Goal: Task Accomplishment & Management: Complete application form

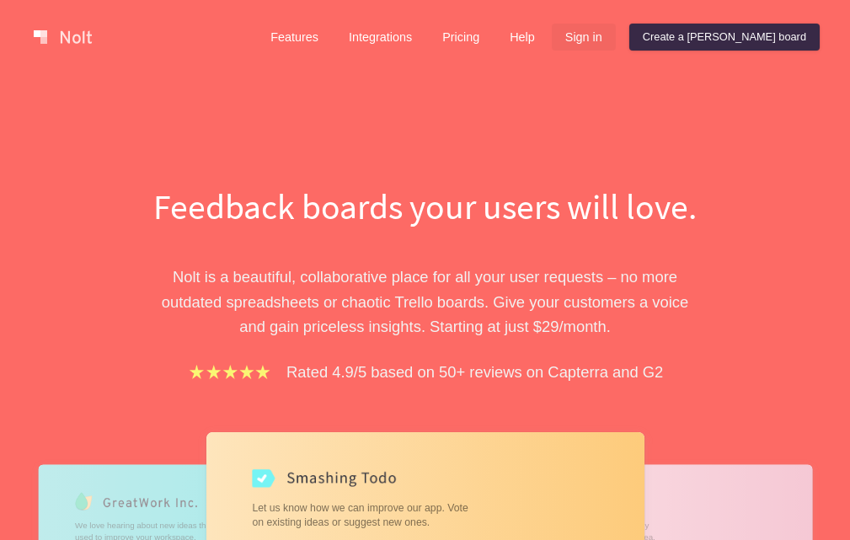
click at [616, 40] on link "Sign in" at bounding box center [584, 37] width 64 height 27
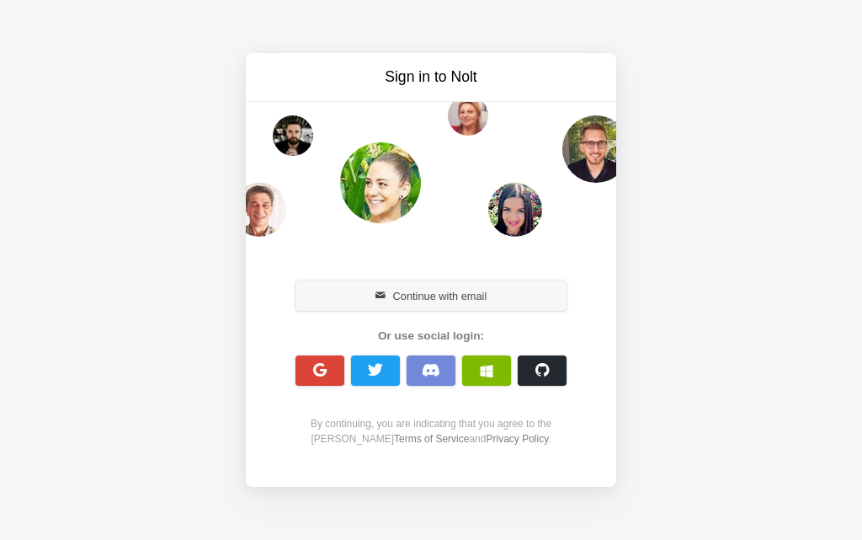
click at [425, 289] on button "Continue with email" at bounding box center [431, 295] width 271 height 30
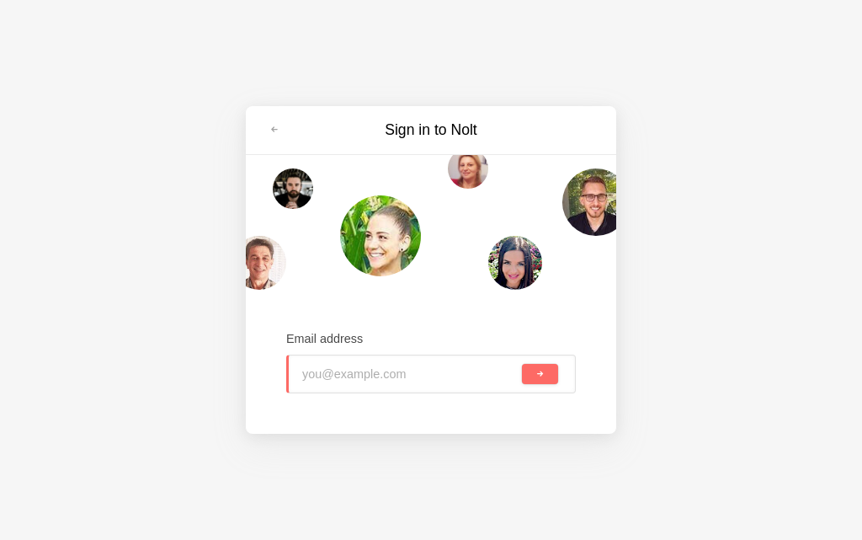
type input "[EMAIL_ADDRESS][DOMAIN_NAME]"
click at [534, 382] on button "submit" at bounding box center [540, 374] width 36 height 20
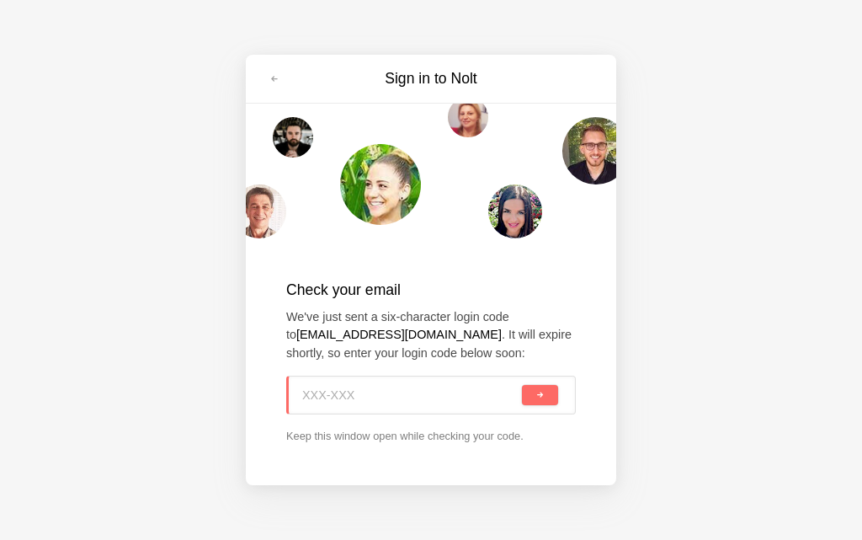
paste input "FAW-30M"
type input "FAW-30M"
click at [541, 400] on button "submit" at bounding box center [540, 395] width 36 height 20
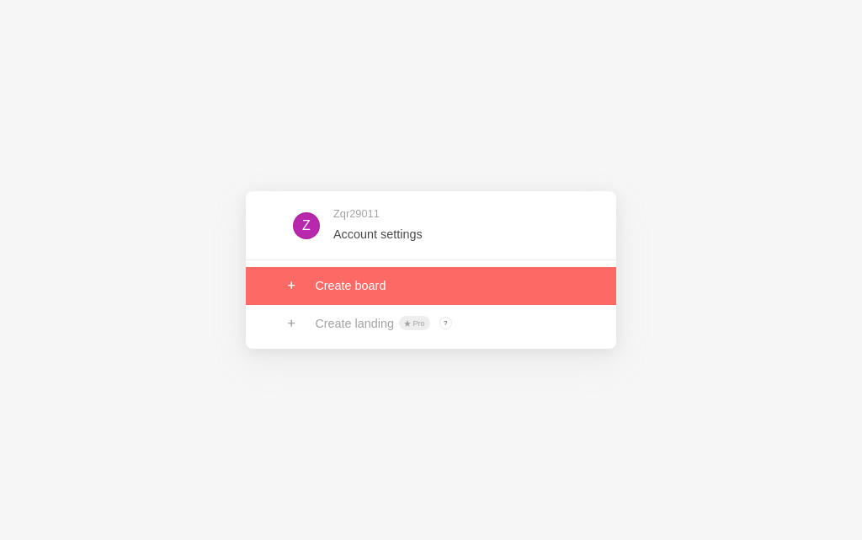
click at [350, 290] on link at bounding box center [431, 285] width 371 height 37
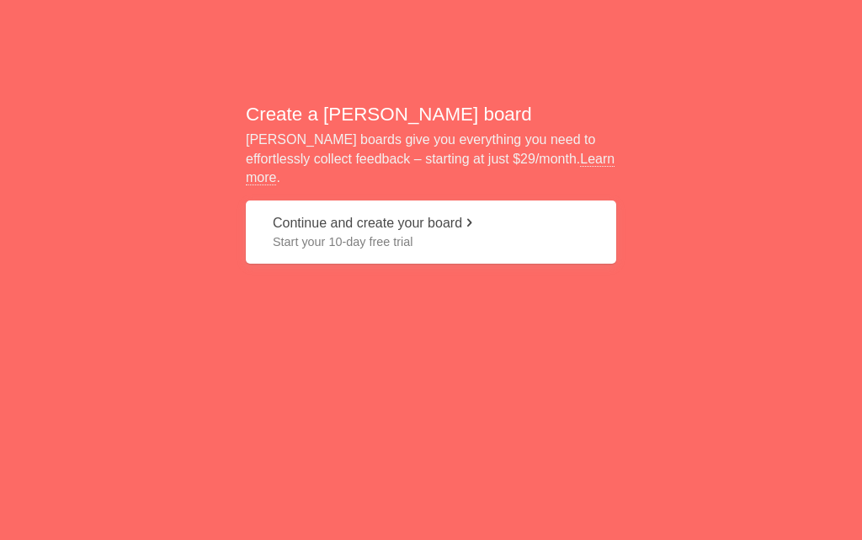
click at [295, 242] on button "Continue and create your board Start your 10-day free trial" at bounding box center [431, 231] width 371 height 63
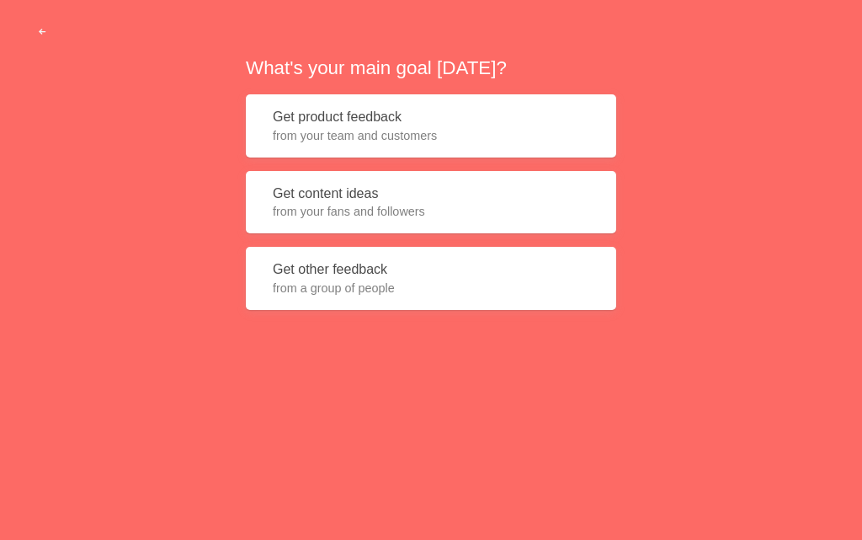
click at [306, 222] on button "Get content ideas from your fans and followers" at bounding box center [431, 202] width 371 height 63
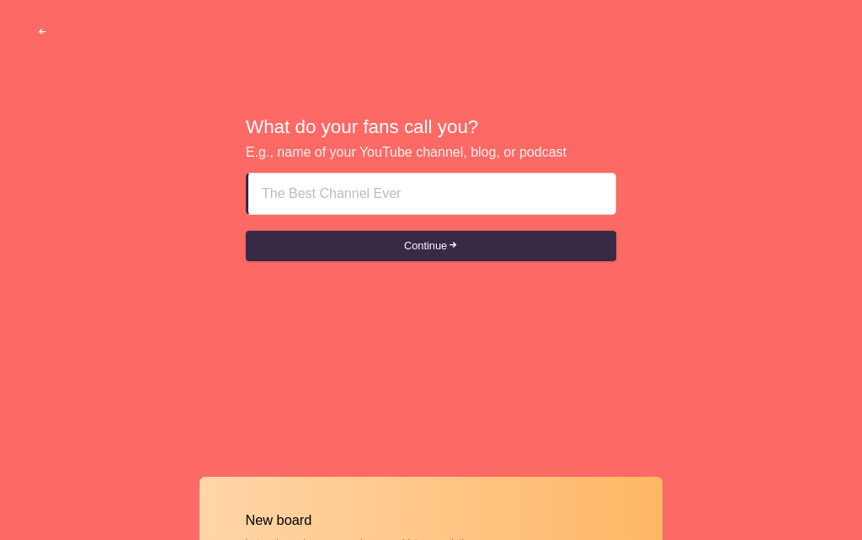
type input "Al ain Call Girls Pics ₳₳ [PHONE_NUMBER] ₳₳"
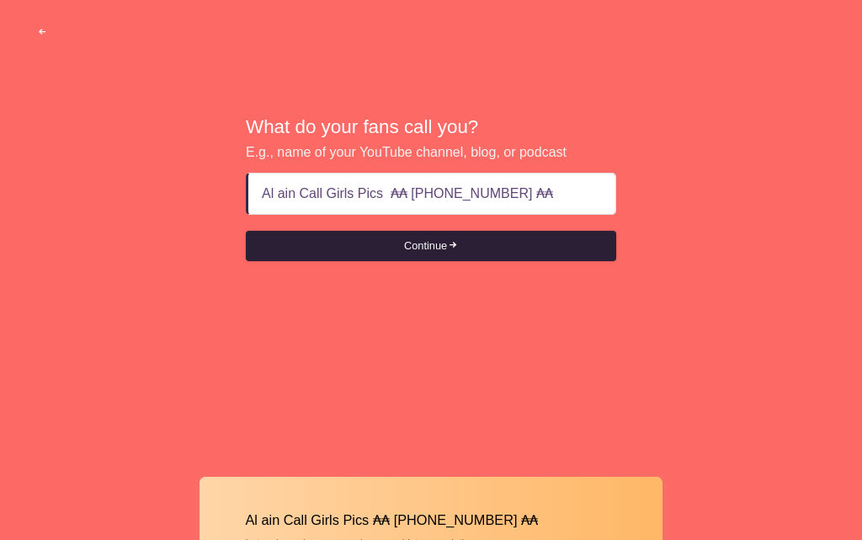
click at [422, 251] on button "Continue" at bounding box center [431, 246] width 371 height 30
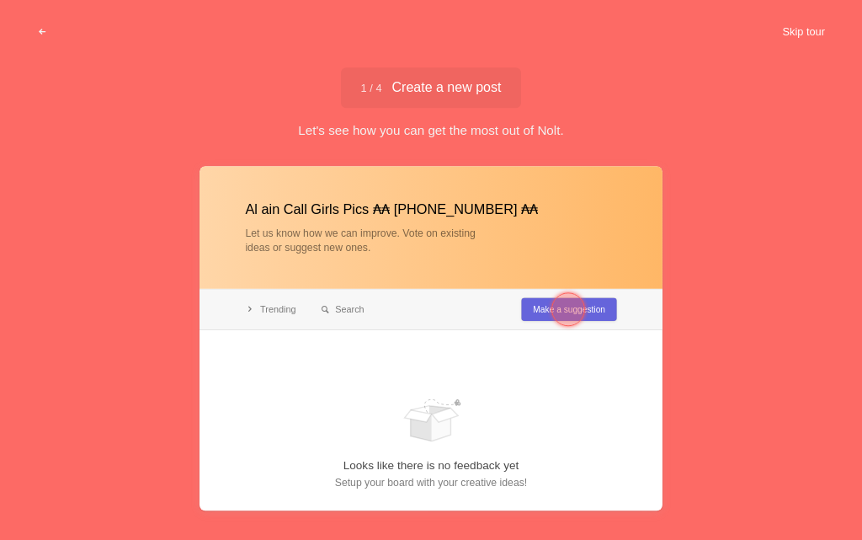
click at [780, 30] on button "Skip tour" at bounding box center [803, 32] width 83 height 30
